Goal: Task Accomplishment & Management: Use online tool/utility

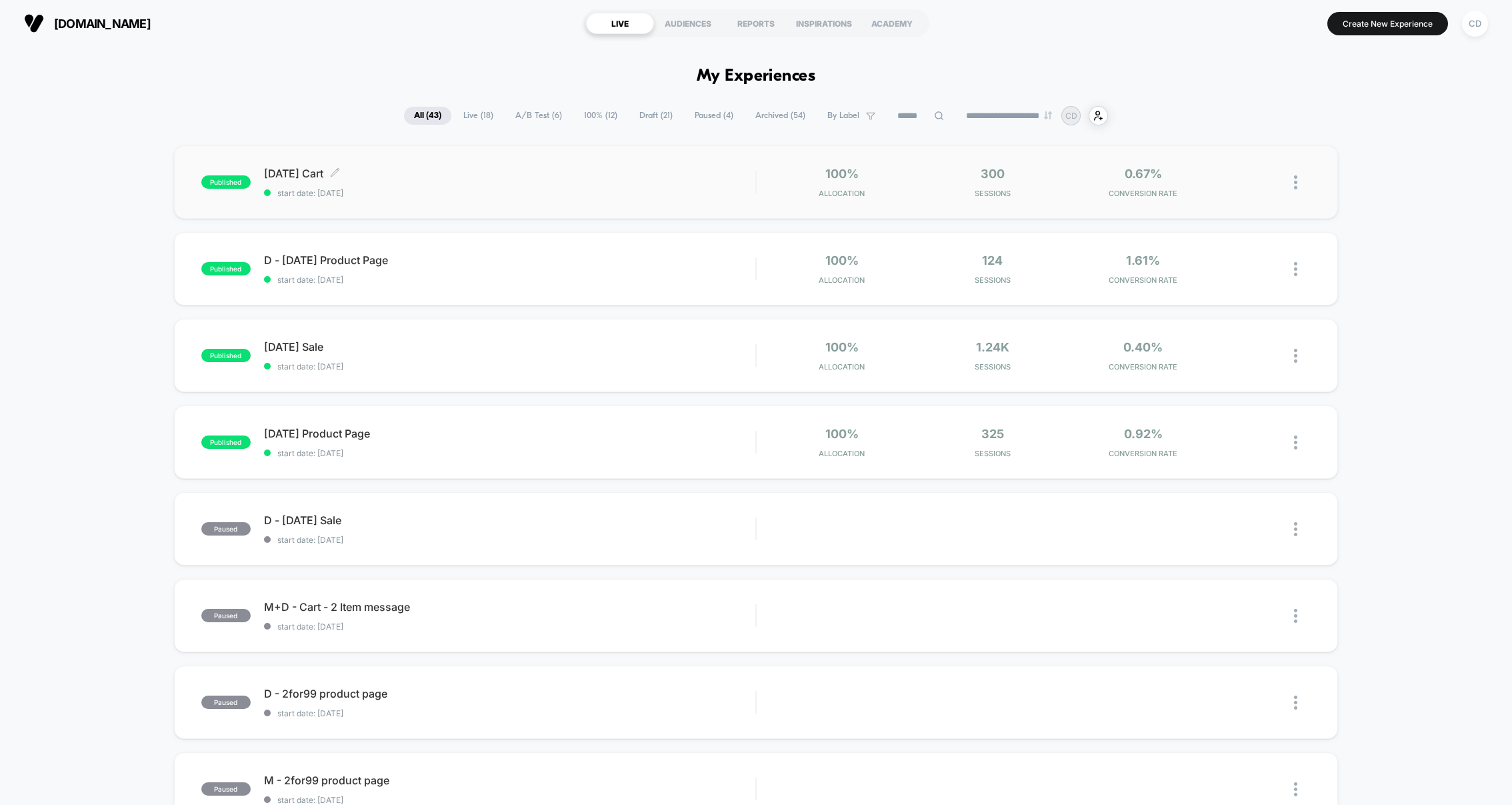
click at [541, 178] on span "Labor Day Cart Click to edit experience details" at bounding box center [510, 173] width 491 height 13
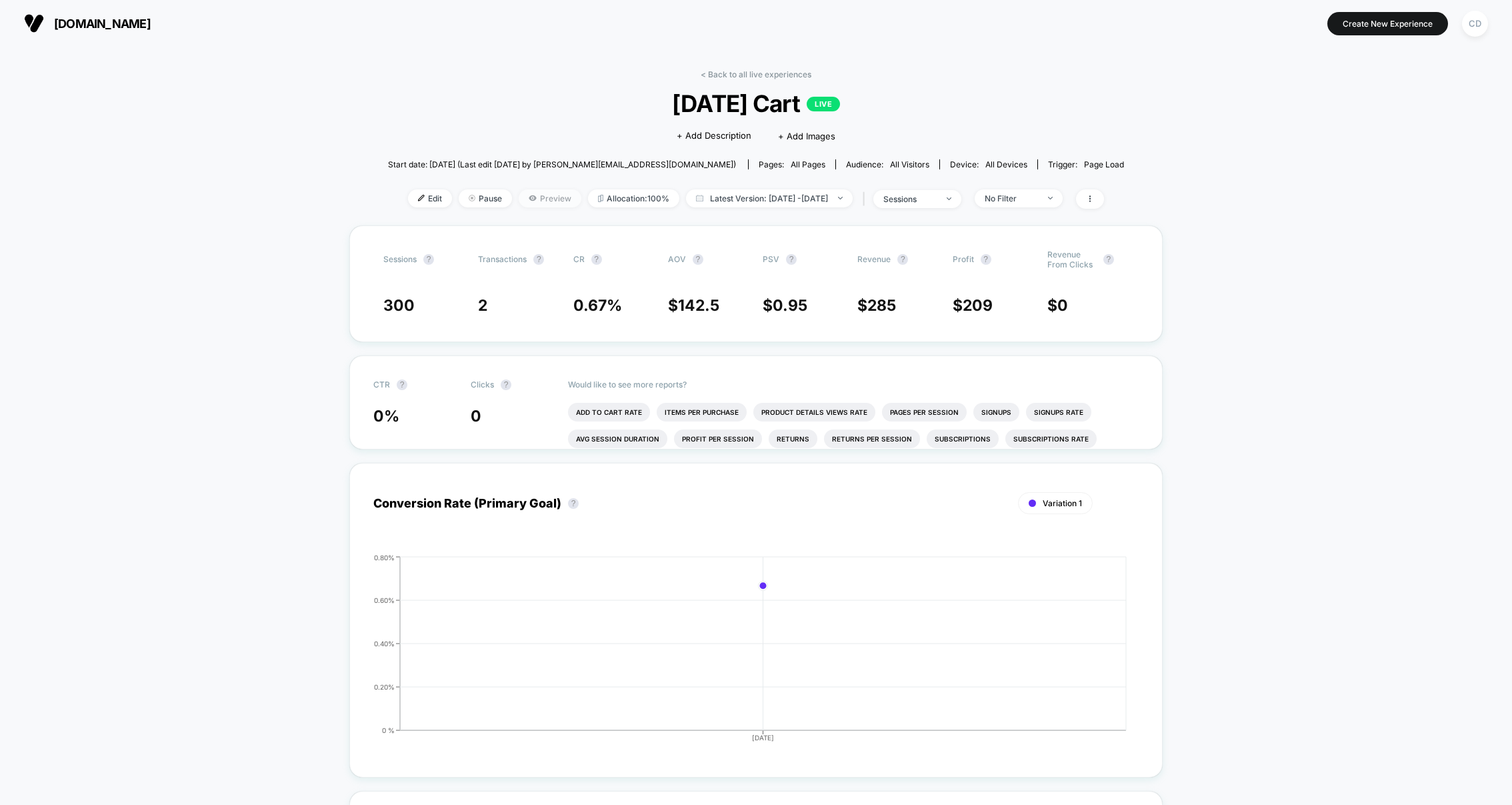
click at [531, 201] on span "Preview" at bounding box center [550, 198] width 63 height 18
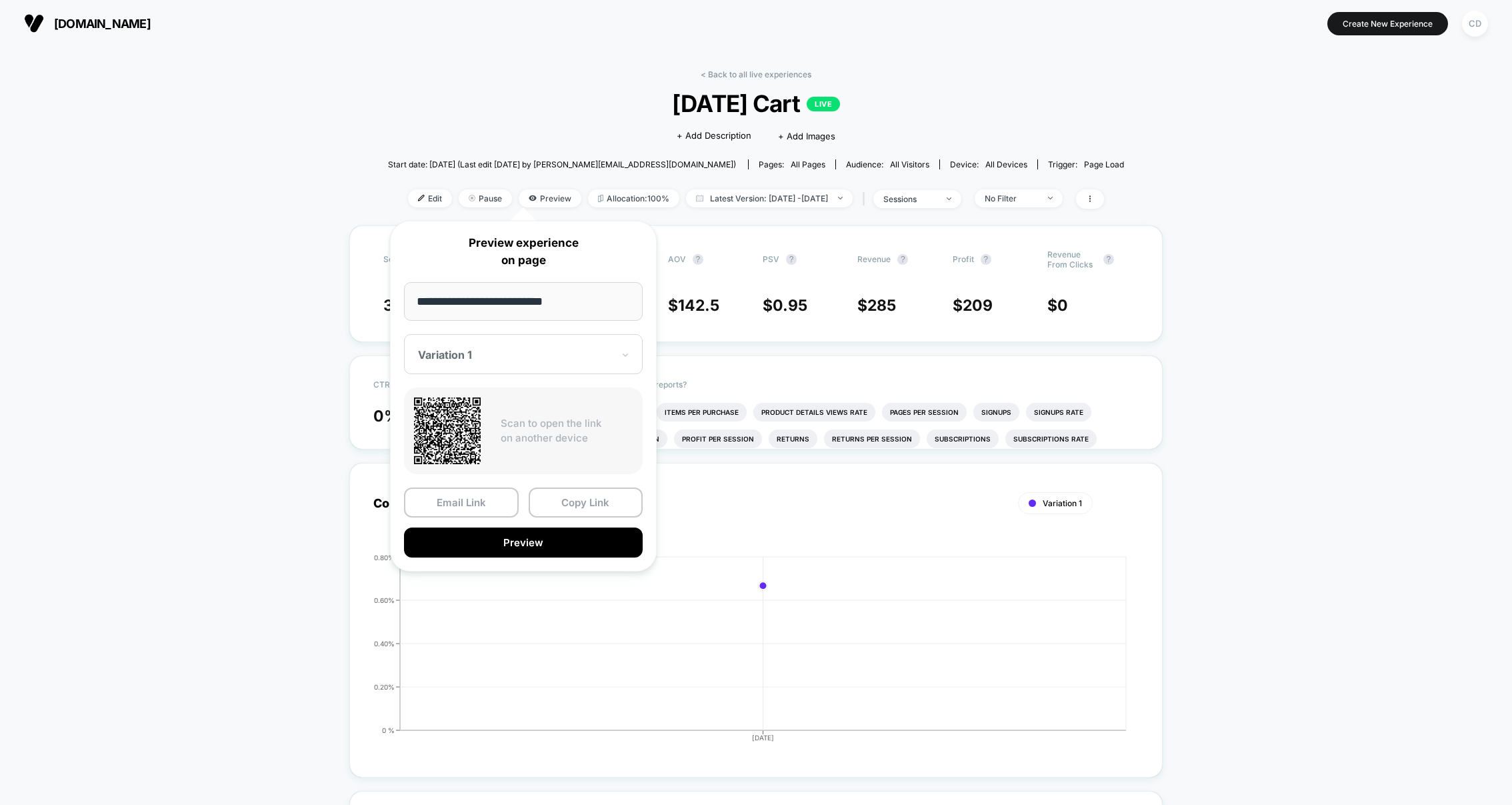
click at [532, 290] on input "**********" at bounding box center [523, 302] width 239 height 39
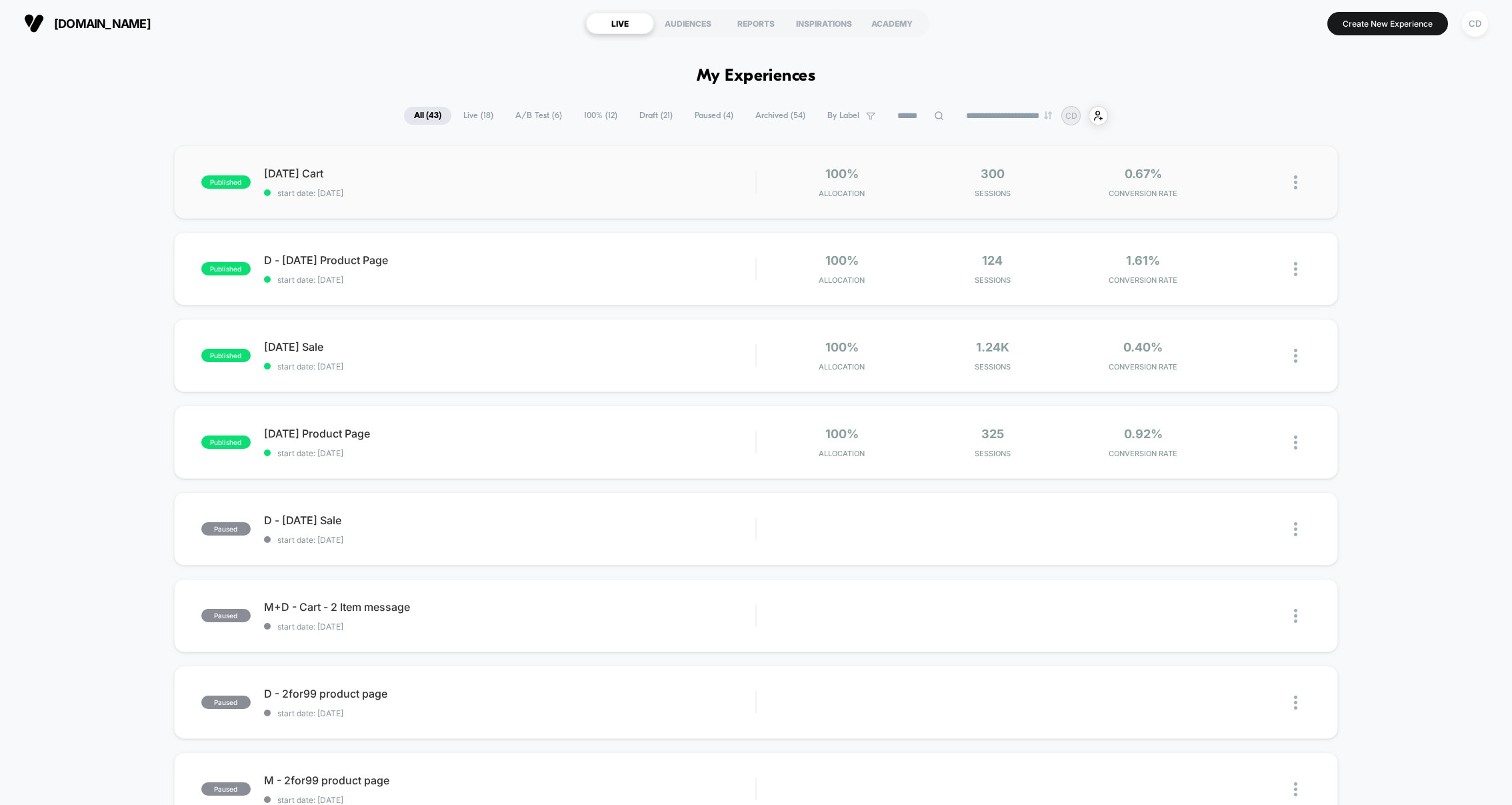
click at [1296, 183] on div at bounding box center [1302, 182] width 17 height 31
click at [1358, 190] on div "published Labor Day Cart start date: 8/28/2025 100% Allocation 300 Sessions 0.6…" at bounding box center [756, 692] width 1512 height 1094
click at [316, 183] on div "Labor Day Cart Click to edit experience details Click to edit experience detail…" at bounding box center [510, 182] width 491 height 31
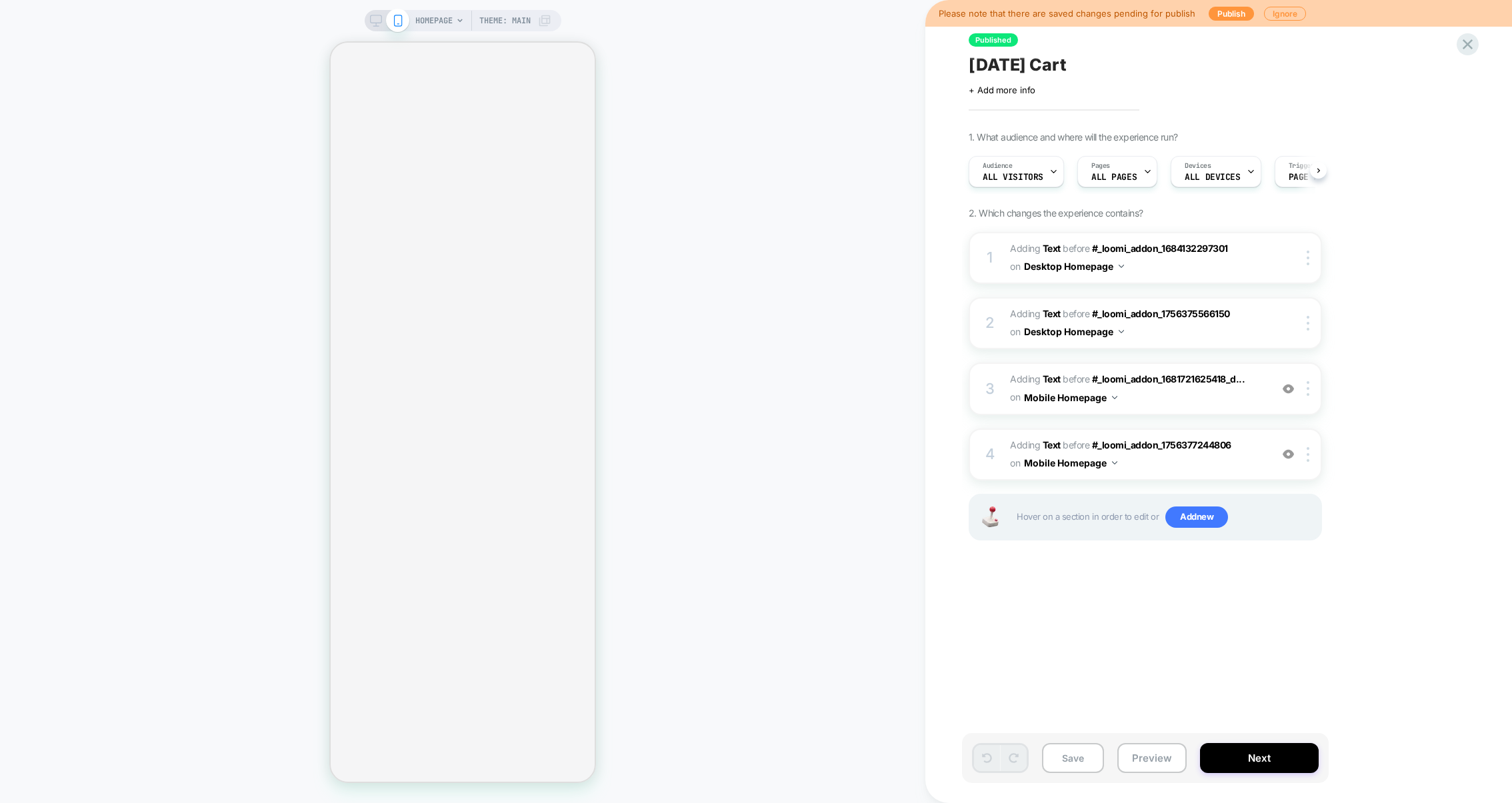
scroll to position [0, 1]
click at [1219, 14] on button "Publish" at bounding box center [1231, 13] width 45 height 14
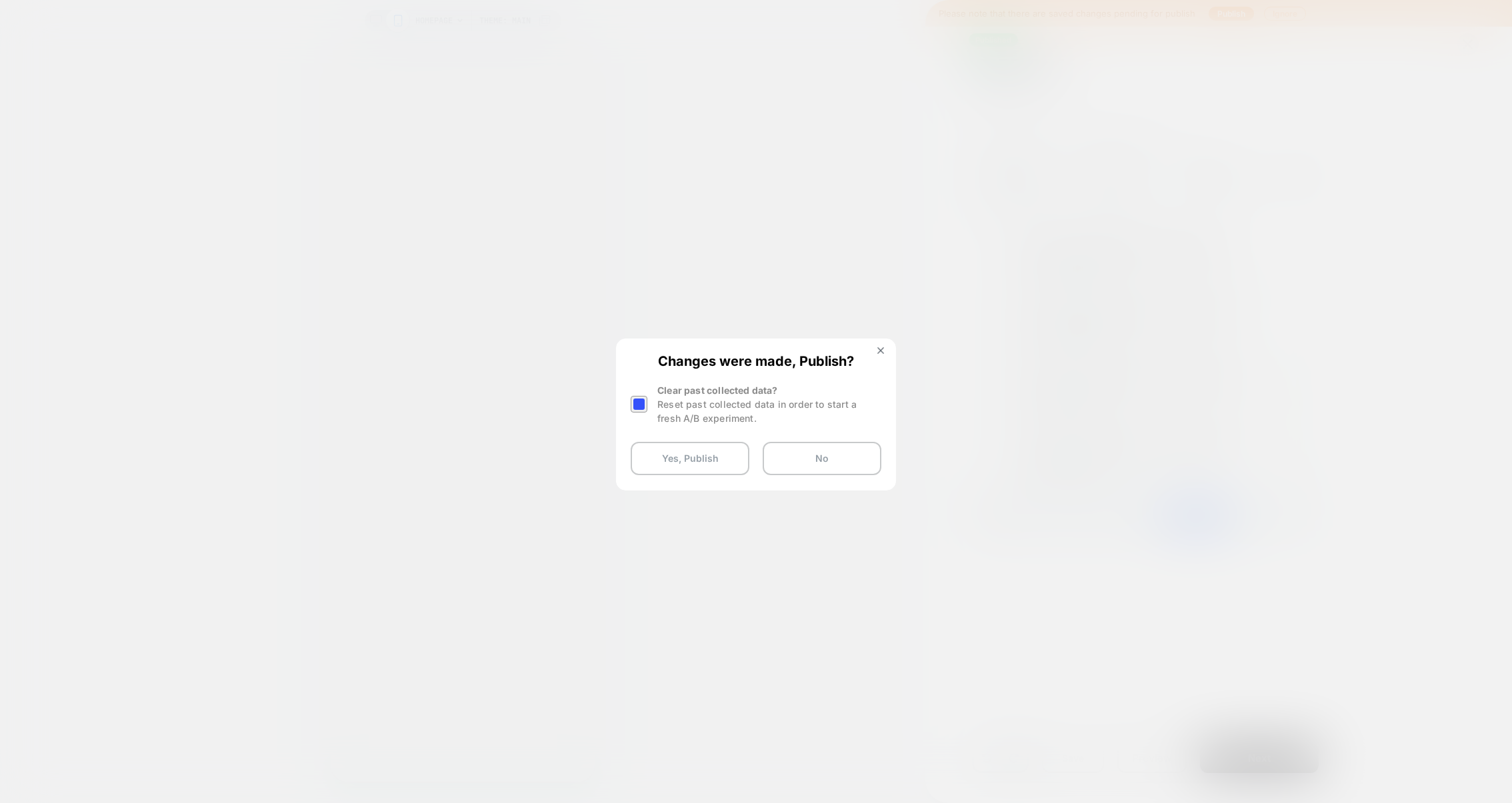
scroll to position [0, 1]
click at [878, 348] on img at bounding box center [880, 350] width 6 height 6
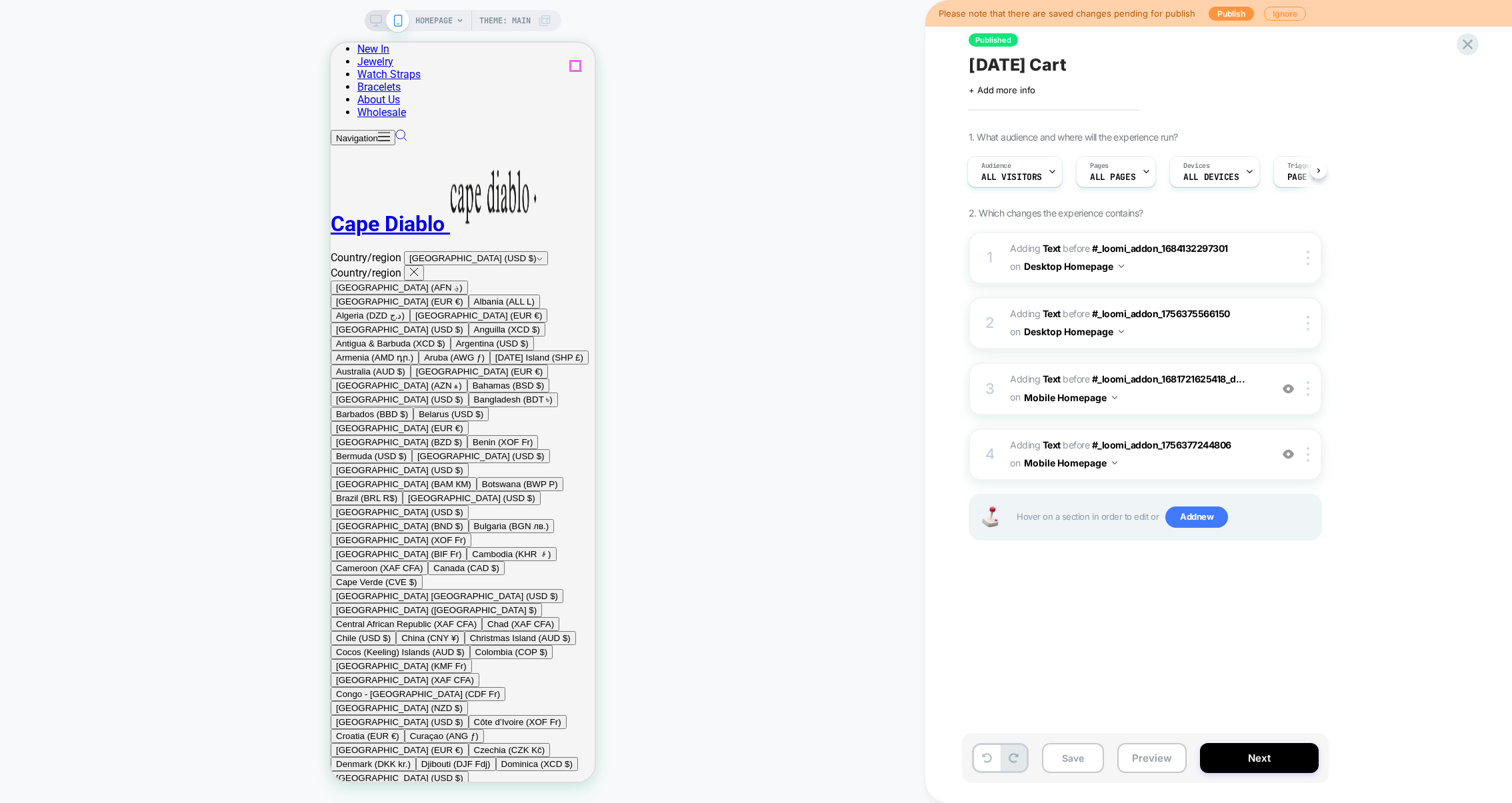
scroll to position [0, 0]
click at [1216, 9] on button "Publish" at bounding box center [1231, 13] width 45 height 14
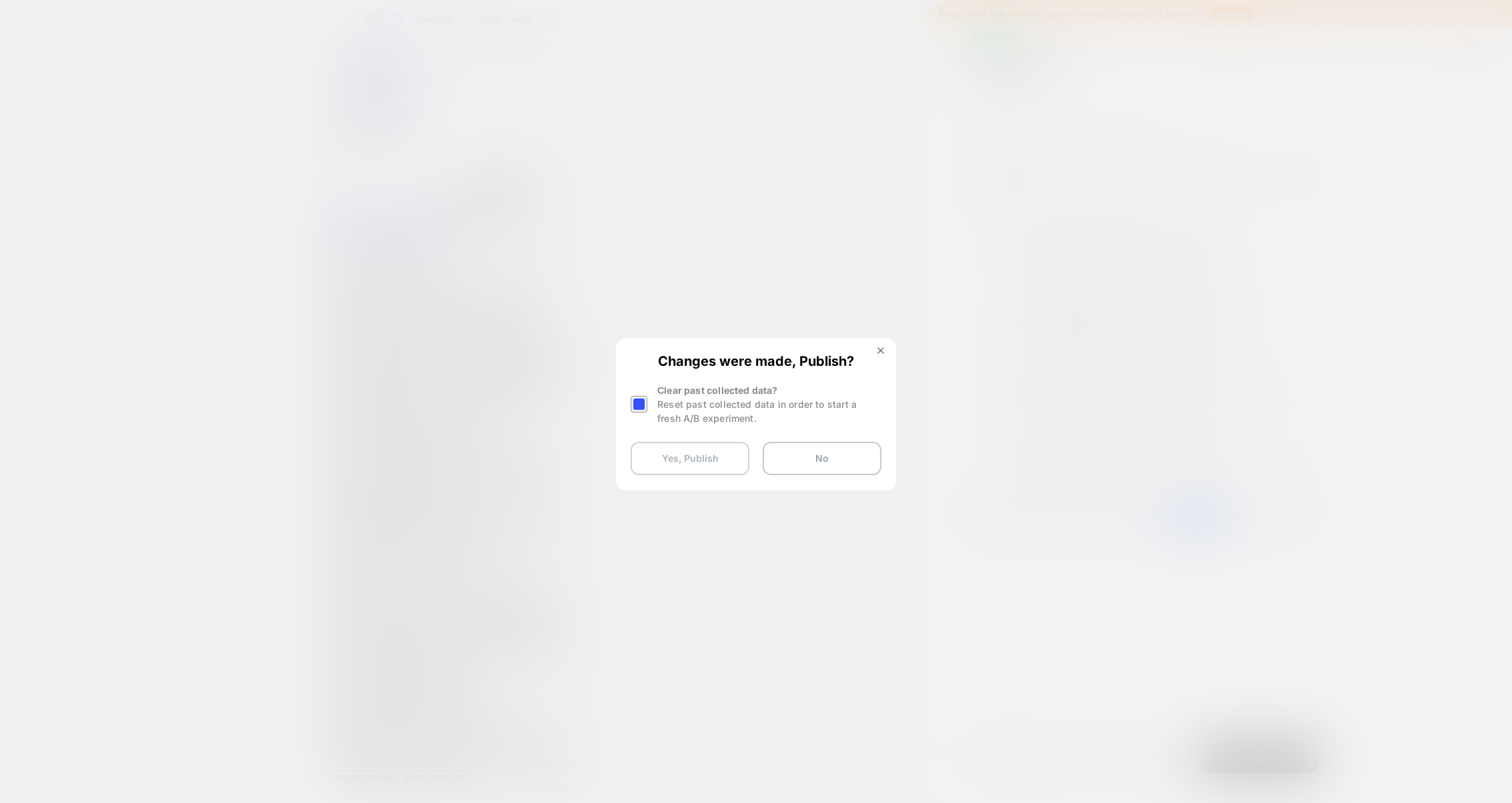
click at [74, 334] on button "Yes, Publish" at bounding box center [40, 329] width 69 height 10
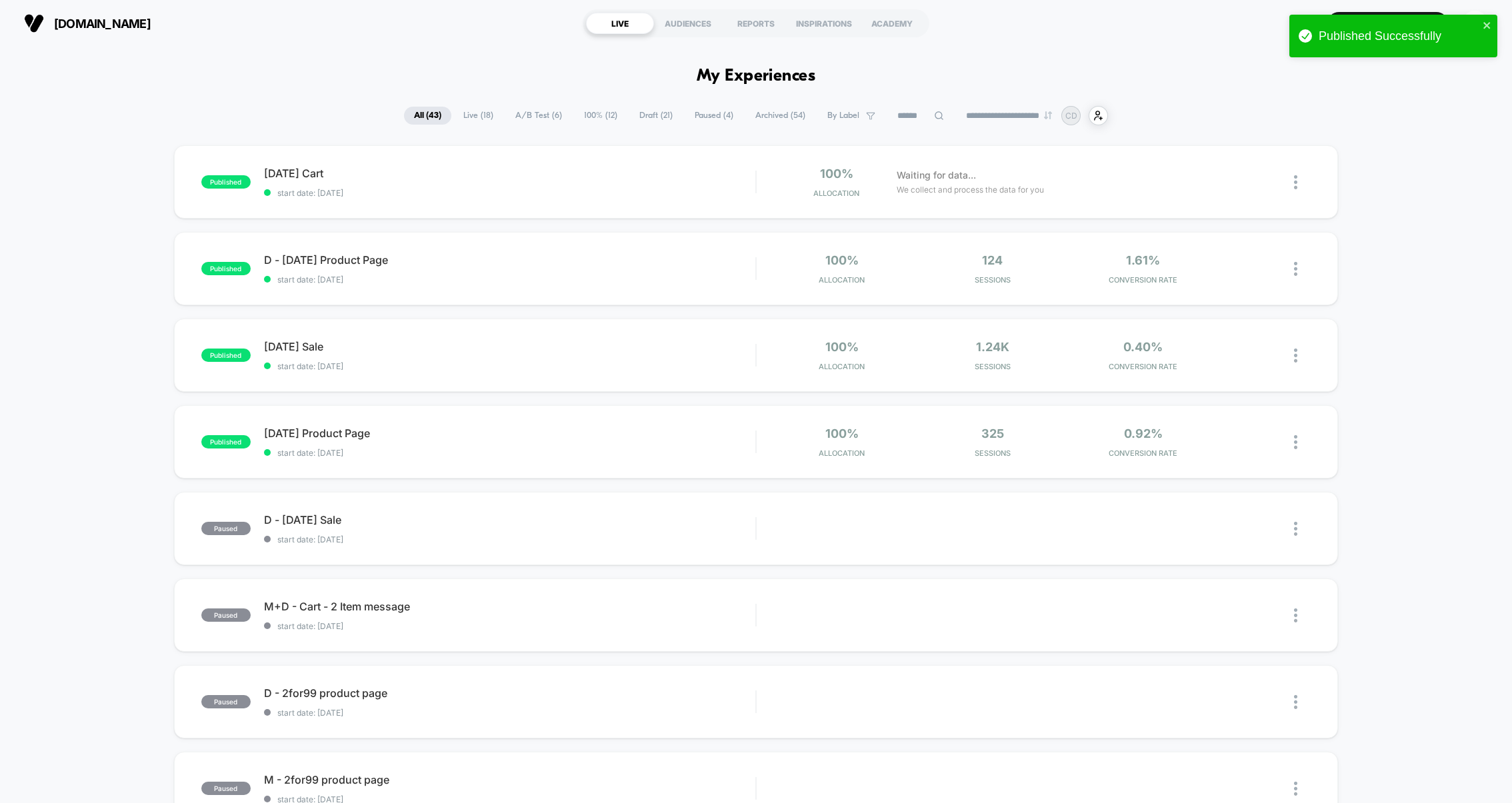
click at [1394, 117] on div "**********" at bounding box center [756, 115] width 1512 height 19
drag, startPoint x: 1435, startPoint y: 299, endPoint x: 1404, endPoint y: 201, distance: 102.8
click at [1404, 201] on div "published [DATE] Cart start date: [DATE] 100% Allocation Waiting for data... We…" at bounding box center [756, 691] width 1512 height 1093
click at [1462, 231] on div "published [DATE] Cart start date: [DATE] 100% Allocation Waiting for data... We…" at bounding box center [756, 691] width 1512 height 1093
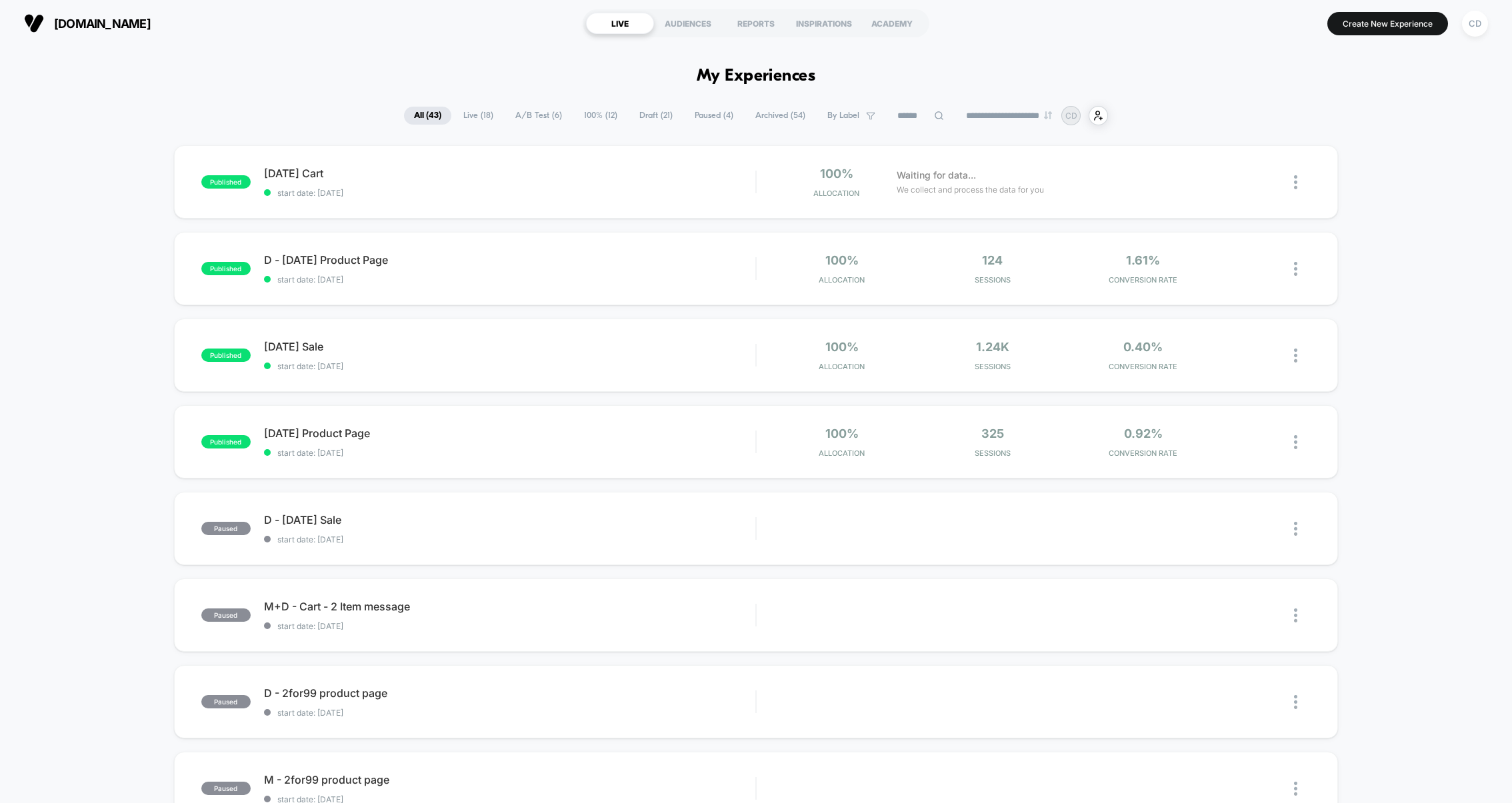
click at [1426, 164] on div "published [DATE] Cart start date: [DATE] 100% Allocation Waiting for data... We…" at bounding box center [756, 691] width 1512 height 1093
